Goal: Complete application form: Complete application form

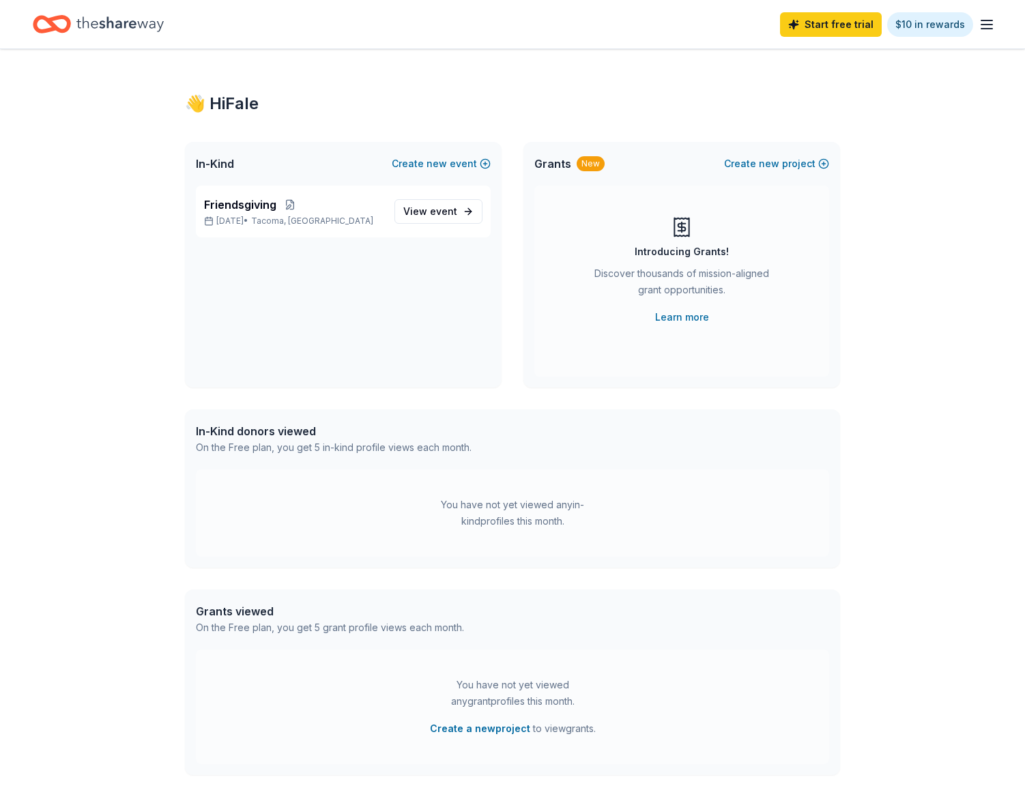
click at [880, 220] on div "👋 Hi Fale In-Kind Create new event Friendsgiving [DATE] • [GEOGRAPHIC_DATA], [G…" at bounding box center [512, 433] width 1025 height 769
click at [988, 23] on icon "button" at bounding box center [986, 24] width 16 height 16
click at [890, 314] on div "👋 Hi Fale In-Kind Create new event Friendsgiving [DATE] • [GEOGRAPHIC_DATA], [G…" at bounding box center [512, 433] width 1025 height 769
click at [690, 311] on link "Learn more" at bounding box center [682, 317] width 54 height 16
click at [988, 26] on icon "button" at bounding box center [986, 24] width 16 height 16
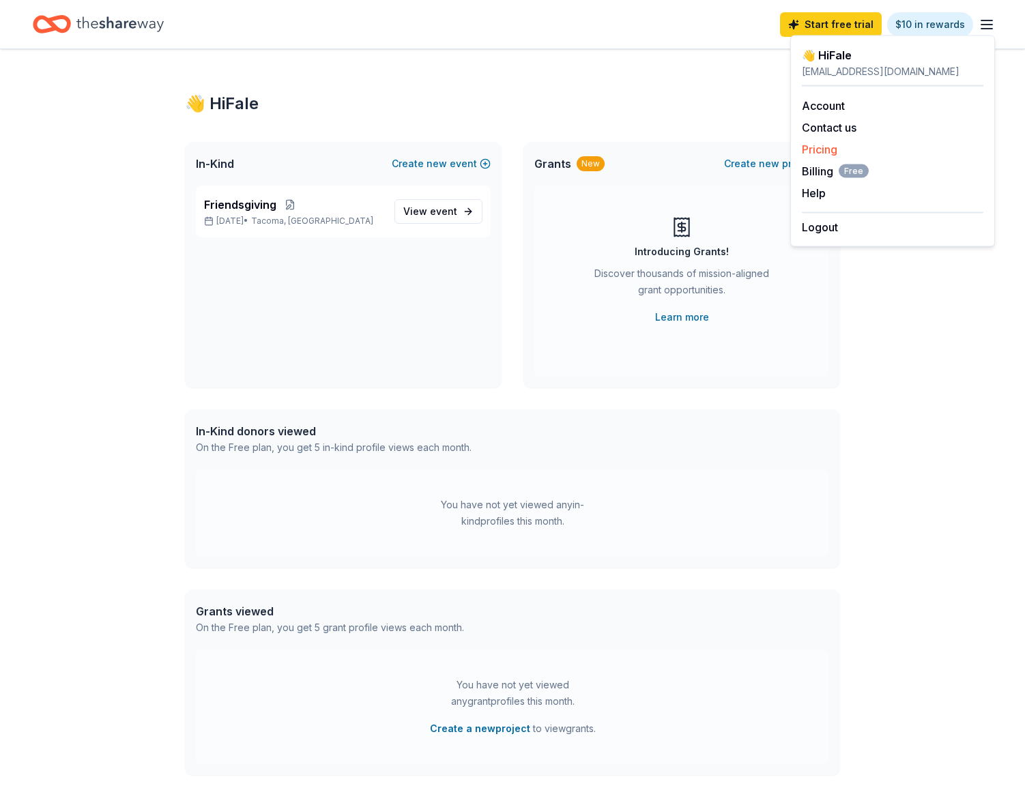
click at [826, 148] on link "Pricing" at bounding box center [819, 150] width 35 height 14
click at [825, 171] on span "Billing Free" at bounding box center [835, 171] width 67 height 16
click at [299, 218] on span "Tacoma, [GEOGRAPHIC_DATA]" at bounding box center [312, 221] width 122 height 11
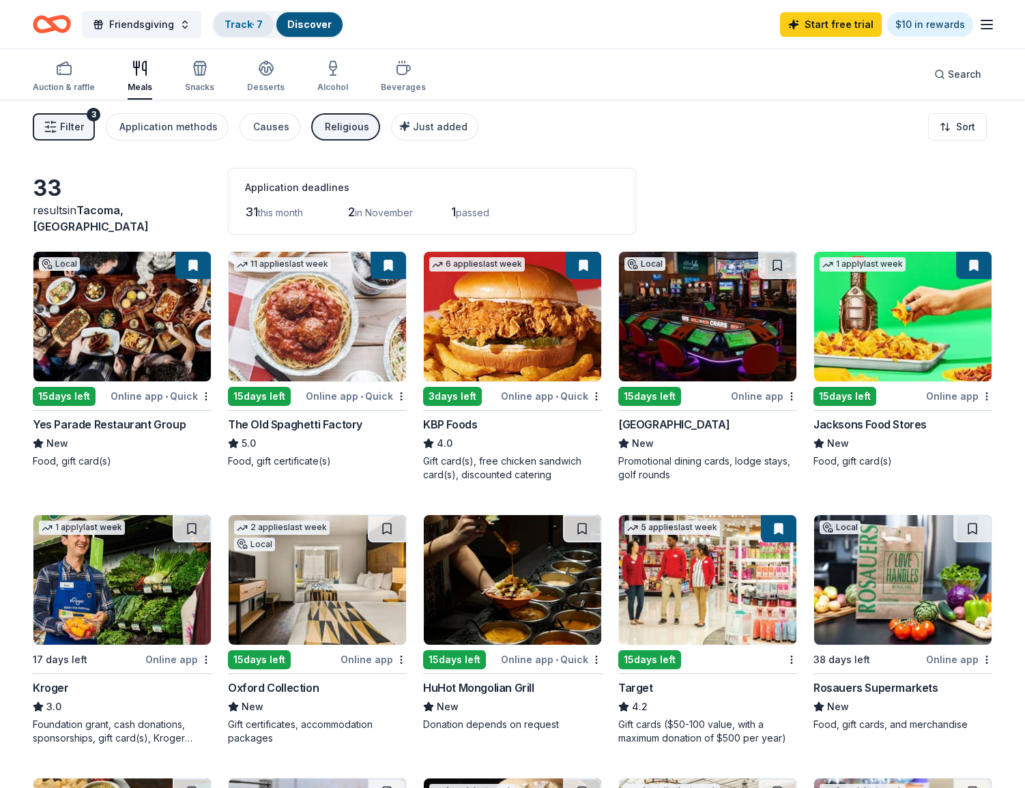
click at [255, 26] on link "Track · 7" at bounding box center [243, 24] width 38 height 12
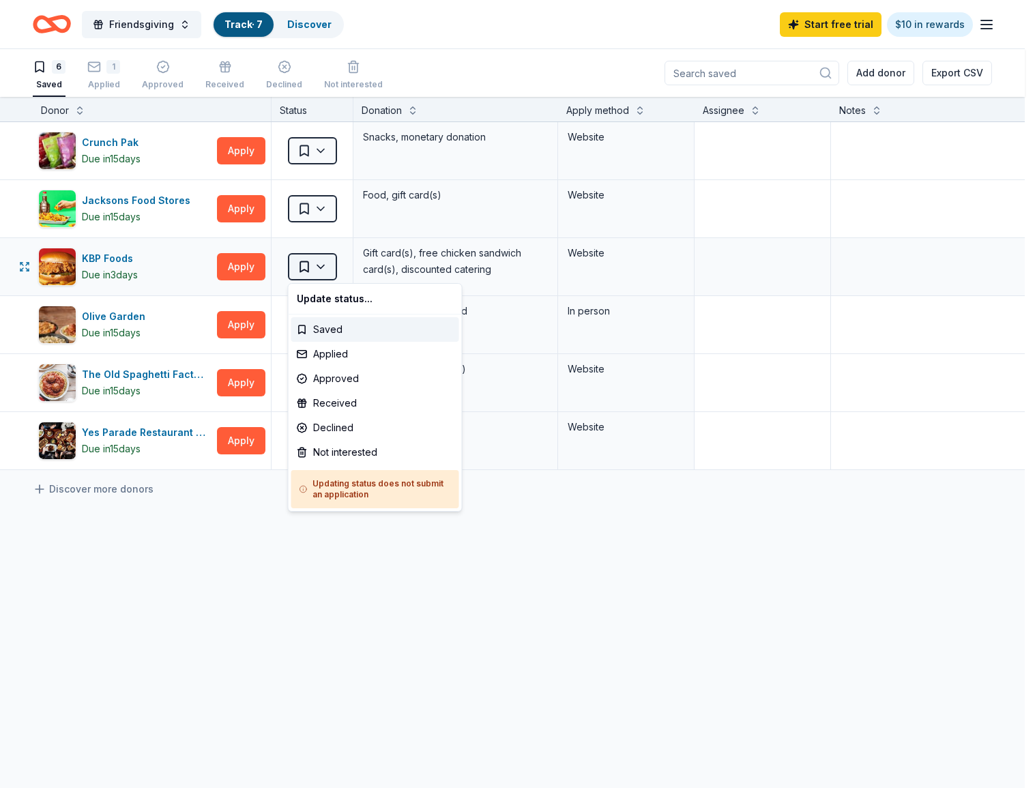
click at [319, 269] on html "Friendsgiving Track · 7 Discover Start free trial $10 in rewards 6 Saved 1 Appl…" at bounding box center [517, 394] width 1035 height 788
click at [351, 422] on div "Declined" at bounding box center [375, 427] width 168 height 25
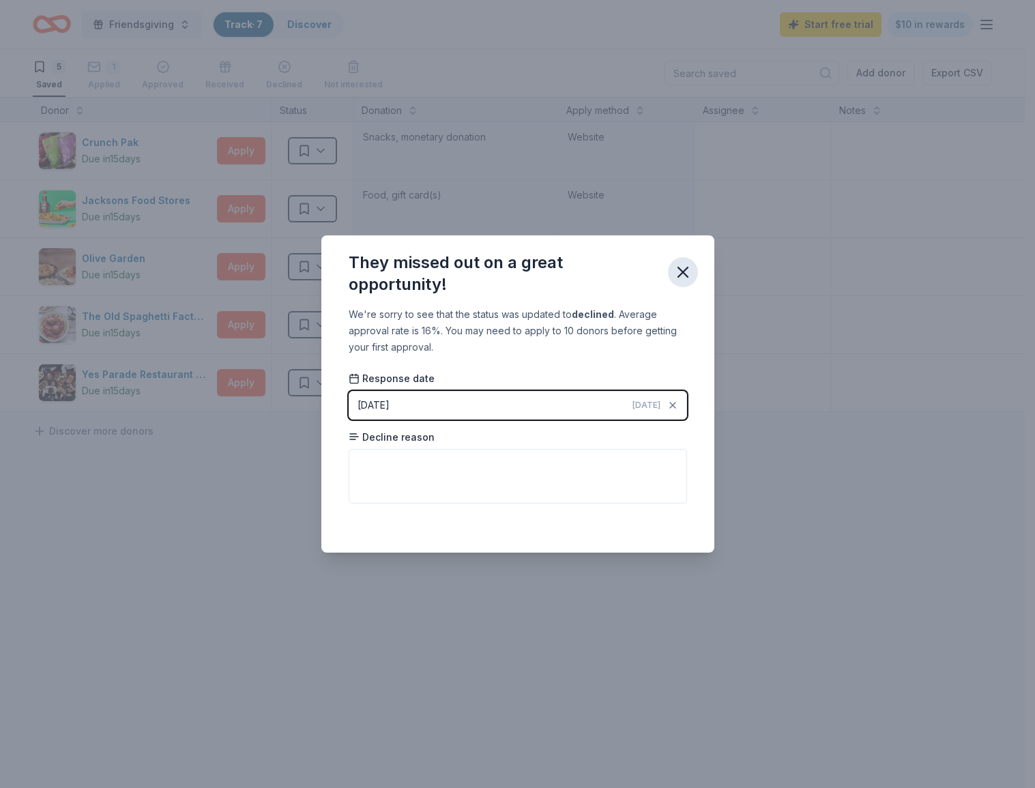
click at [690, 282] on button "button" at bounding box center [683, 272] width 30 height 30
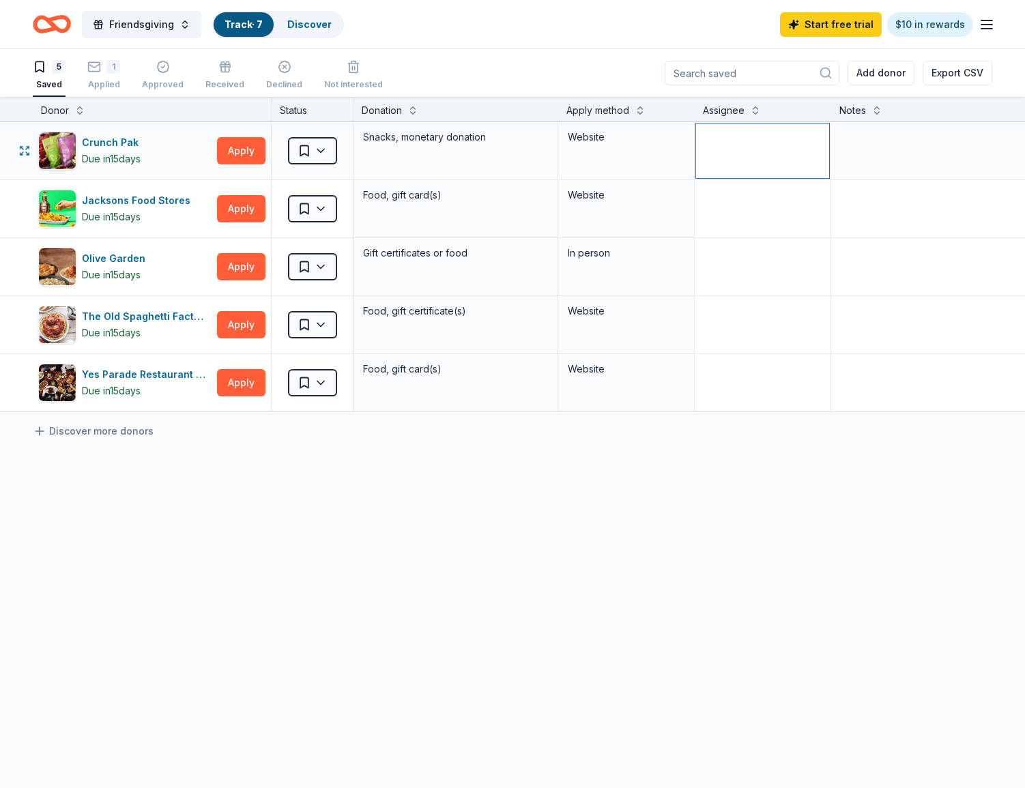
click at [765, 161] on textarea at bounding box center [762, 150] width 133 height 55
click at [425, 146] on div "Snacks, monetary donation" at bounding box center [456, 137] width 188 height 19
click at [238, 276] on button "Apply" at bounding box center [241, 266] width 48 height 27
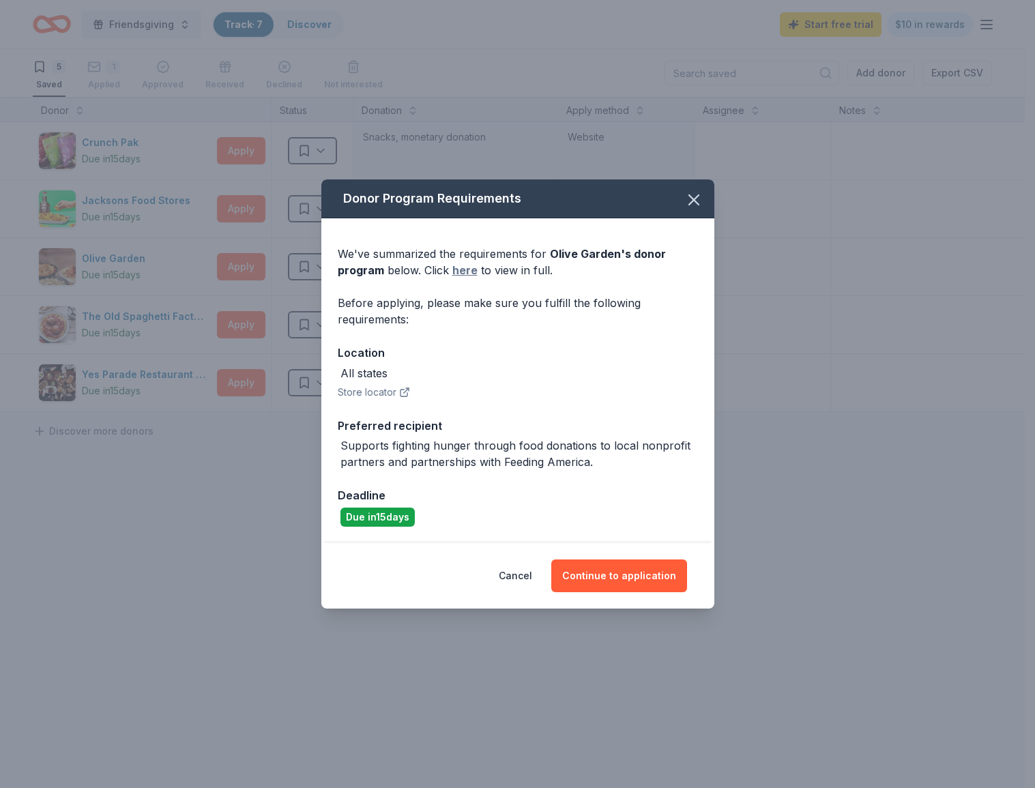
click at [461, 271] on link "here" at bounding box center [464, 270] width 25 height 16
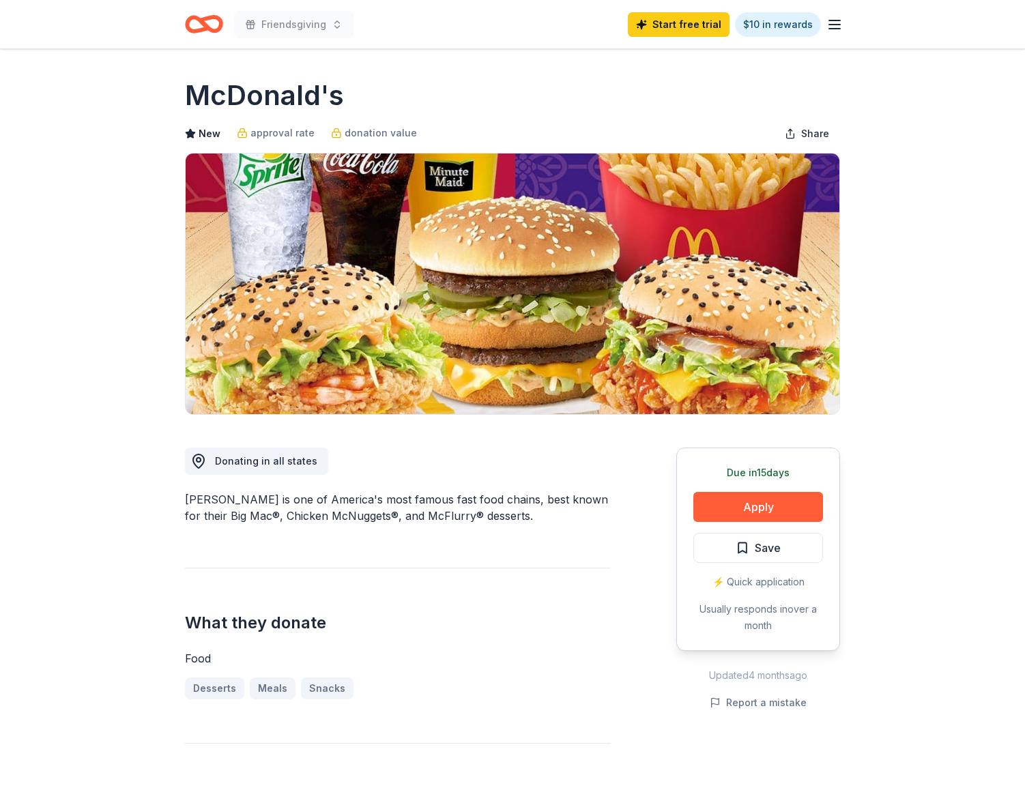
click at [758, 586] on div "⚡️ Quick application" at bounding box center [758, 582] width 130 height 16
click at [796, 510] on button "Apply" at bounding box center [758, 507] width 130 height 30
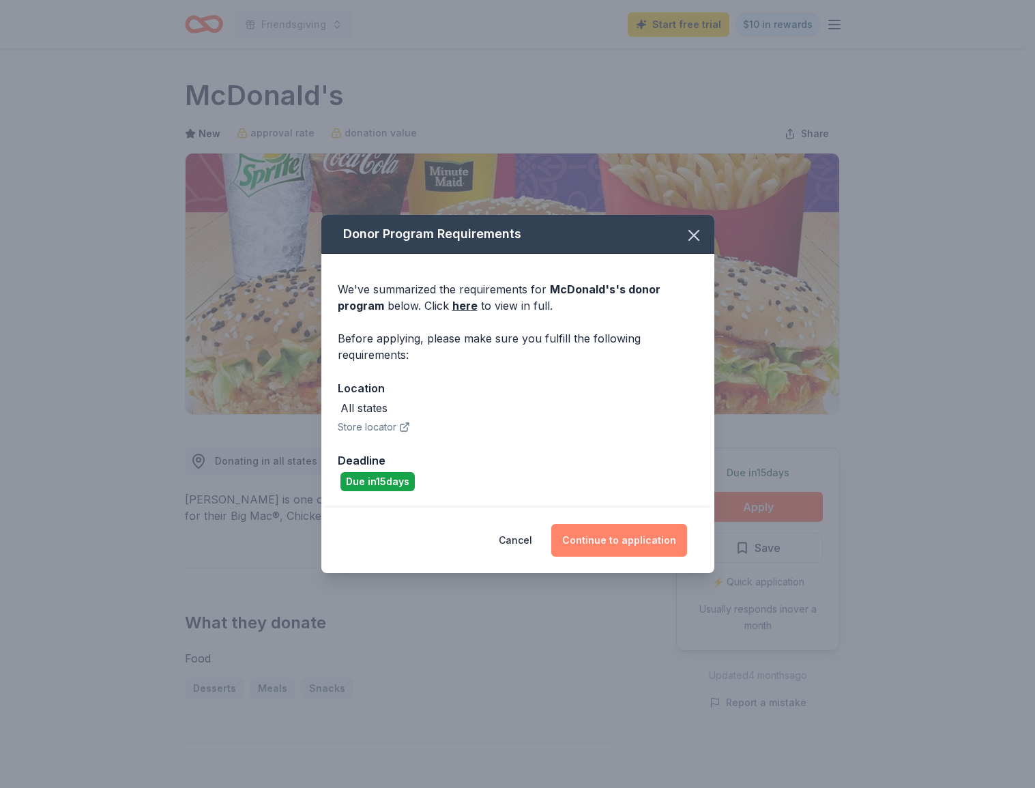
click at [653, 545] on button "Continue to application" at bounding box center [619, 540] width 136 height 33
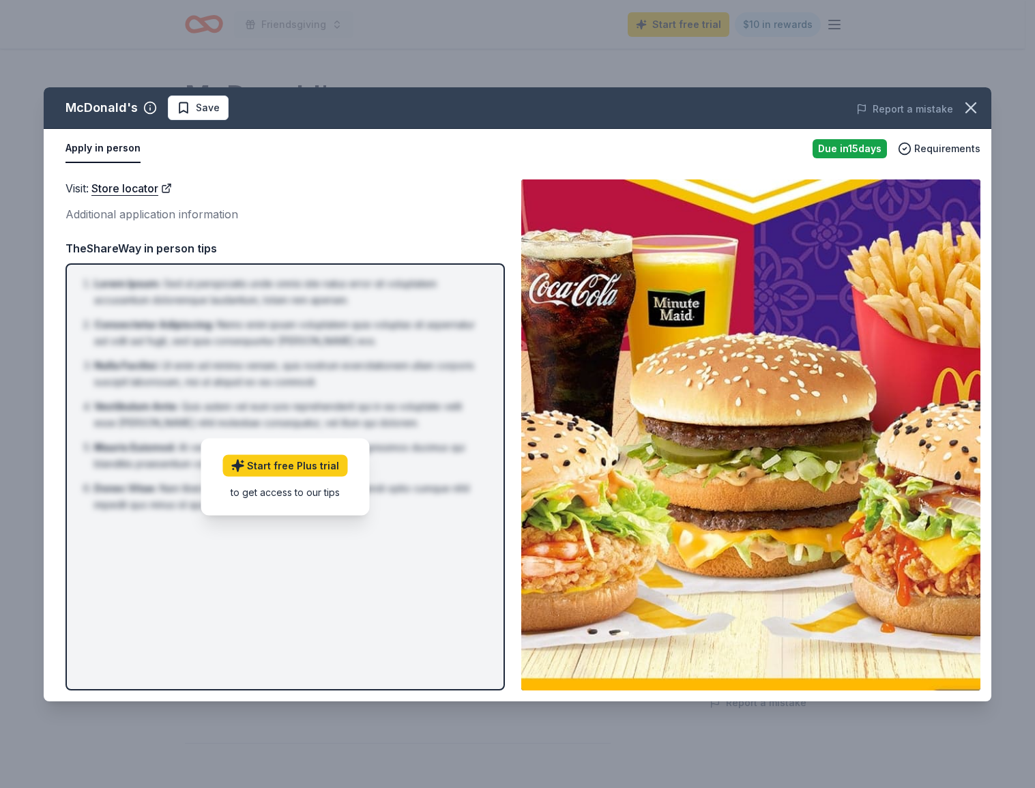
click at [100, 145] on button "Apply in person" at bounding box center [102, 148] width 75 height 29
click at [96, 151] on button "Apply in person" at bounding box center [102, 148] width 75 height 29
click at [266, 144] on div "Apply in person" at bounding box center [433, 148] width 736 height 29
click at [965, 106] on icon "button" at bounding box center [970, 107] width 19 height 19
